Goal: Information Seeking & Learning: Learn about a topic

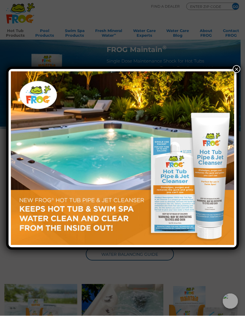
click at [235, 72] on button "×" at bounding box center [237, 70] width 8 height 8
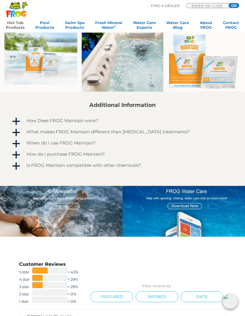
scroll to position [247, 0]
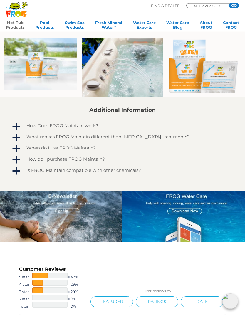
click at [86, 169] on h4 "Is FROG Maintain compatible with other chemicals?" at bounding box center [83, 170] width 115 height 5
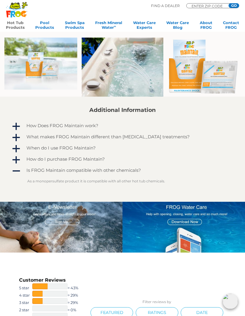
click at [12, 123] on span "a" at bounding box center [16, 126] width 9 height 9
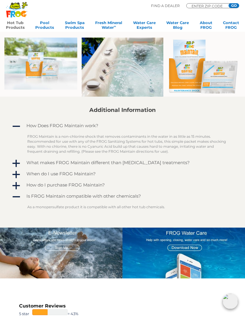
click at [12, 163] on span "a" at bounding box center [16, 163] width 9 height 9
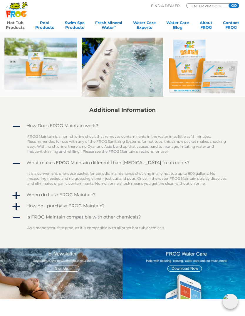
click at [16, 193] on span "a" at bounding box center [16, 195] width 9 height 9
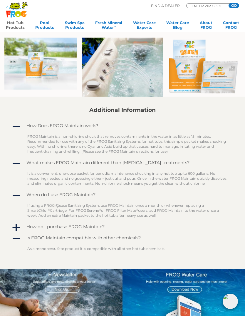
click at [17, 229] on span "a" at bounding box center [16, 227] width 9 height 9
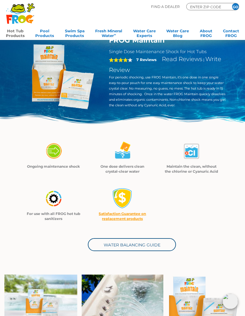
scroll to position [0, 0]
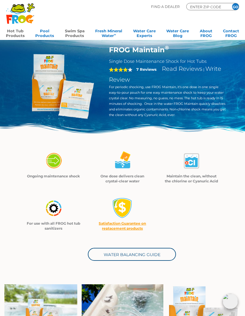
click at [73, 32] on link "Swim Spa Products" at bounding box center [75, 33] width 20 height 12
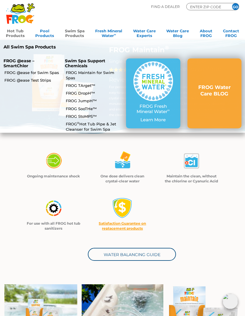
click at [76, 101] on link "FROG JumpH™" at bounding box center [94, 100] width 56 height 5
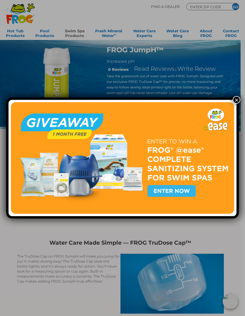
click at [238, 102] on button "×" at bounding box center [237, 100] width 8 height 8
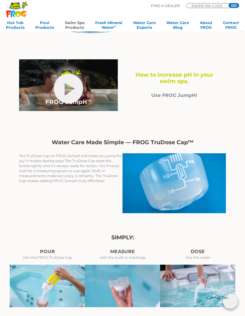
scroll to position [101, 0]
click at [66, 88] on link "hide-me" at bounding box center [68, 89] width 29 height 30
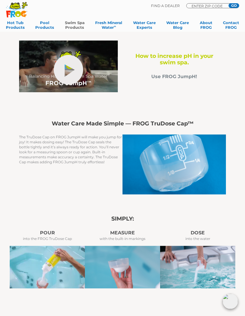
scroll to position [121, 0]
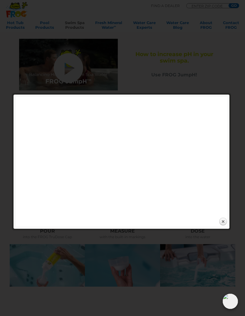
click at [222, 224] on link "Close" at bounding box center [223, 221] width 9 height 9
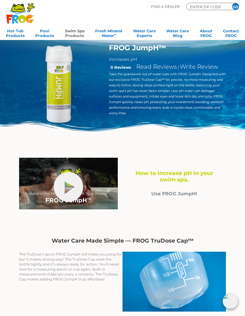
scroll to position [0, 0]
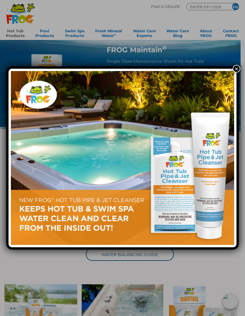
click at [237, 72] on button "×" at bounding box center [237, 69] width 8 height 8
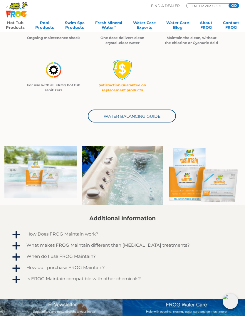
scroll to position [134, 0]
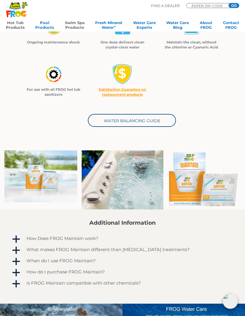
click at [75, 23] on link "Swim Spa Products" at bounding box center [75, 26] width 20 height 12
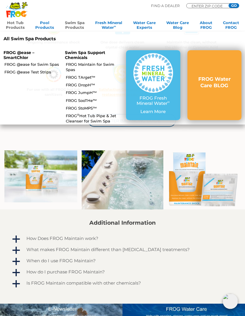
click at [79, 75] on link "FROG TArget™" at bounding box center [94, 77] width 56 height 5
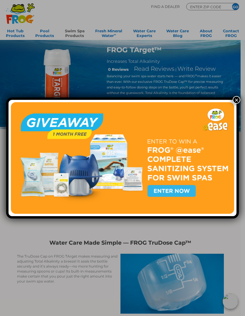
click at [235, 101] on button "×" at bounding box center [237, 100] width 8 height 8
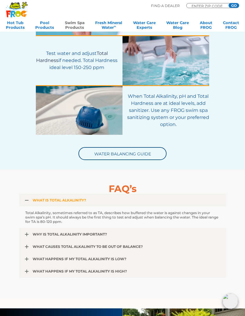
scroll to position [868, 0]
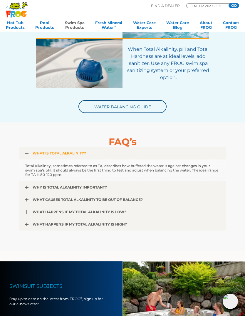
click at [202, 69] on p "When Total Alkalinity, pH and Total Hardness are at ideal levels, add sanitizer…" at bounding box center [168, 63] width 82 height 35
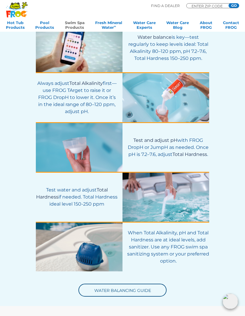
scroll to position [684, 0]
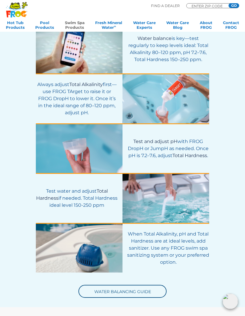
click at [127, 296] on link "Water Balancing Guide" at bounding box center [122, 291] width 88 height 13
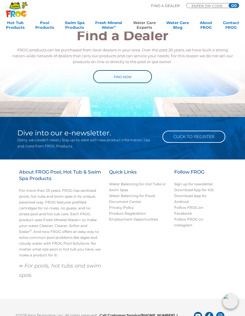
scroll to position [477, 0]
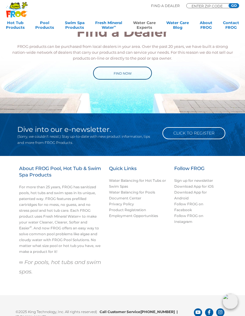
click at [132, 316] on div "©2025 King Technology, Inc. All rights reserved | Call Customer Service [PHONE_…" at bounding box center [122, 312] width 245 height 35
